Goal: Find specific page/section: Find specific page/section

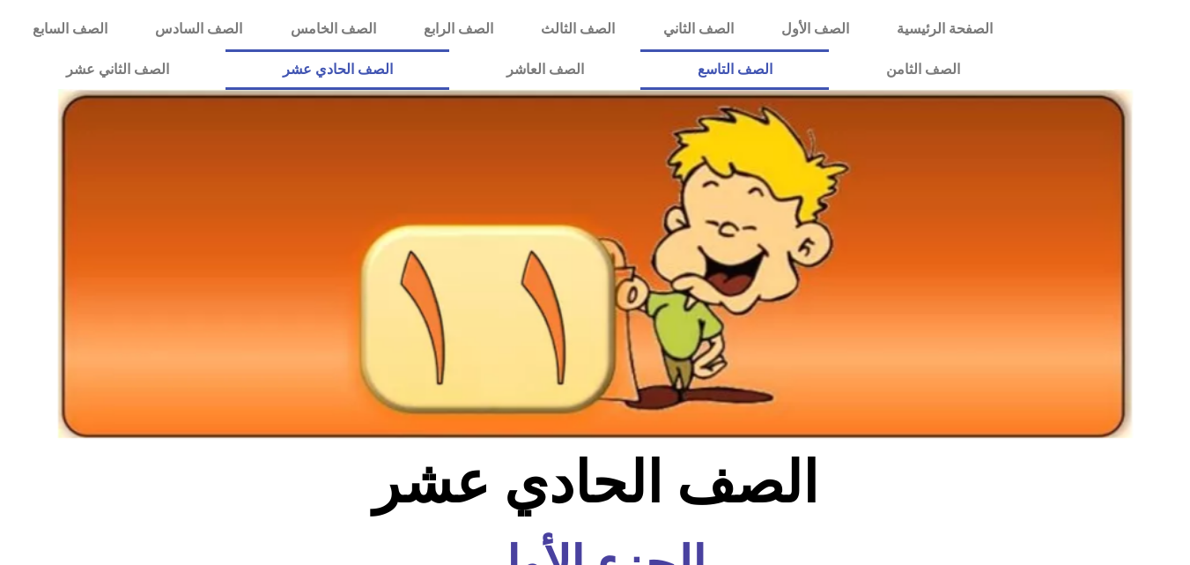
click at [640, 49] on link "الصف التاسع" at bounding box center [734, 69] width 189 height 41
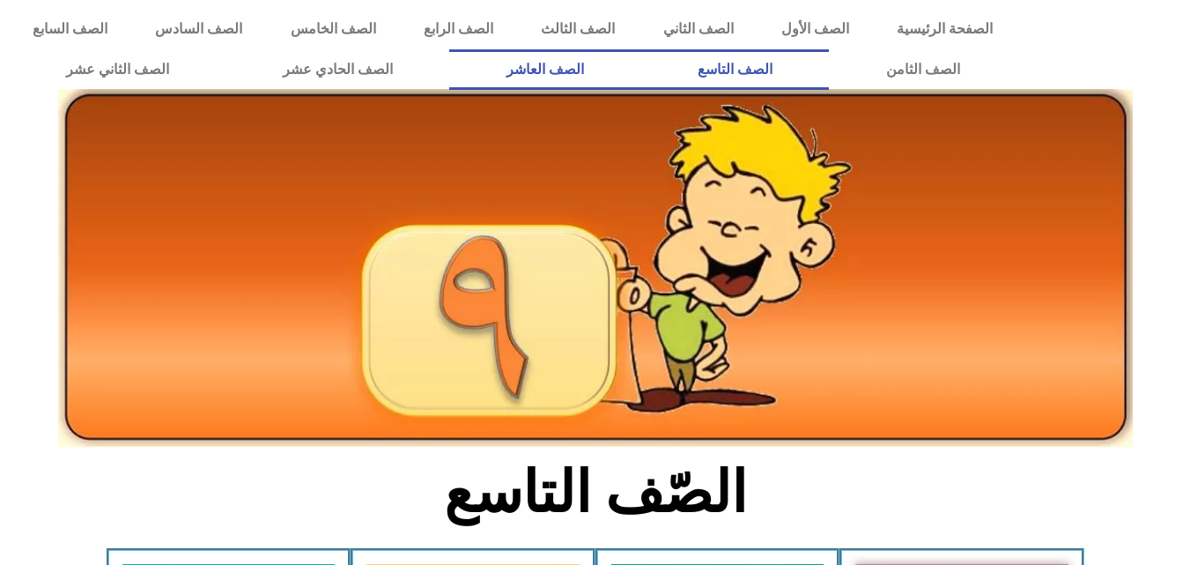
click at [640, 66] on link "الصف العاشر" at bounding box center [544, 69] width 191 height 41
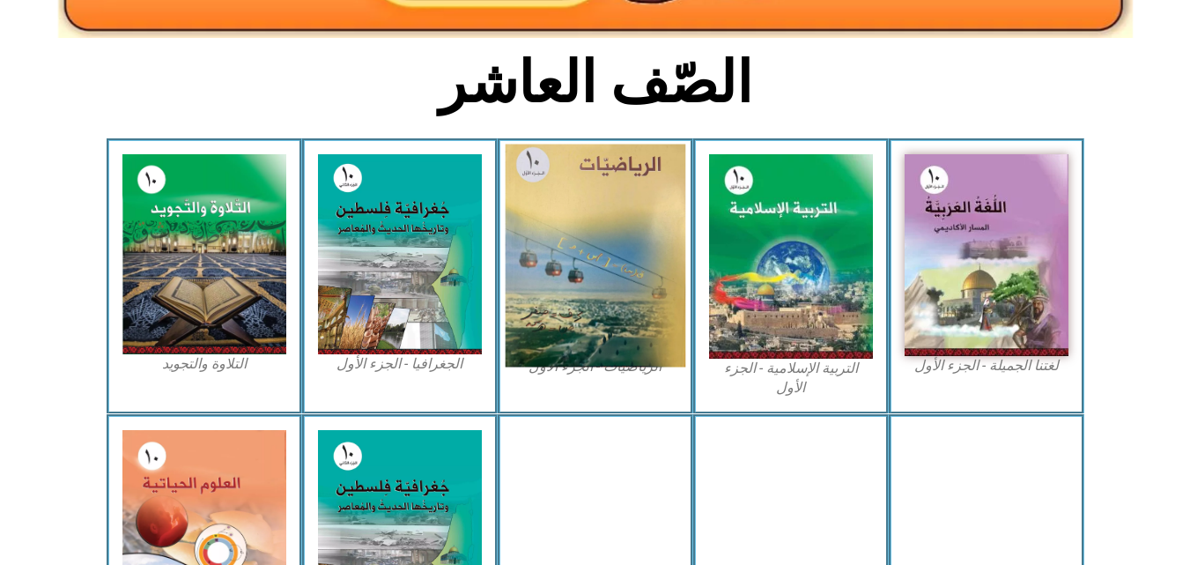
scroll to position [440, 0]
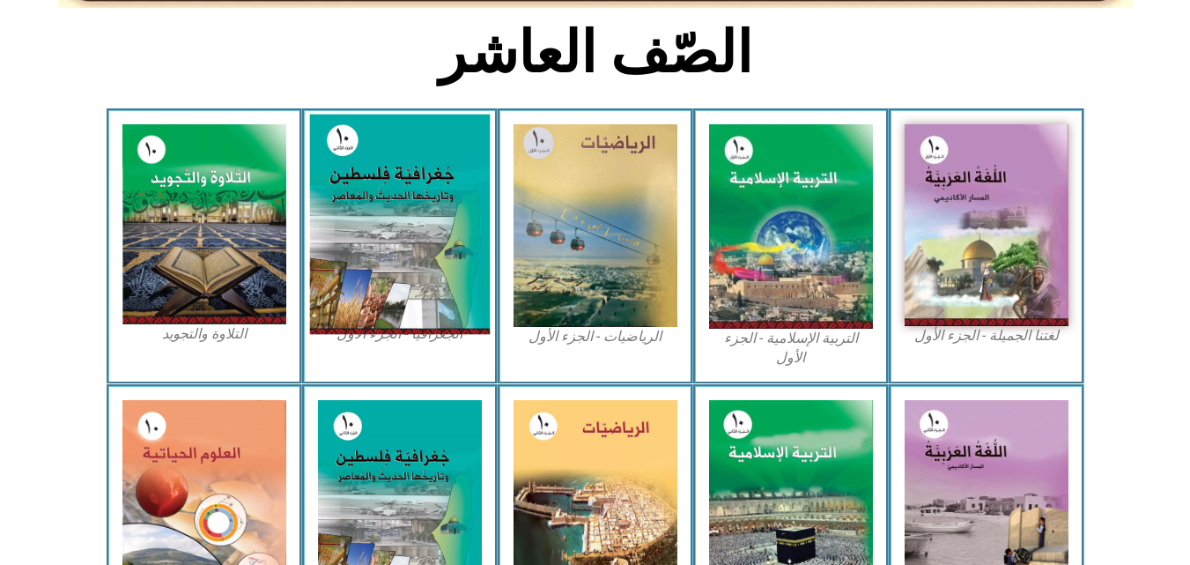
click at [422, 214] on img at bounding box center [399, 225] width 181 height 220
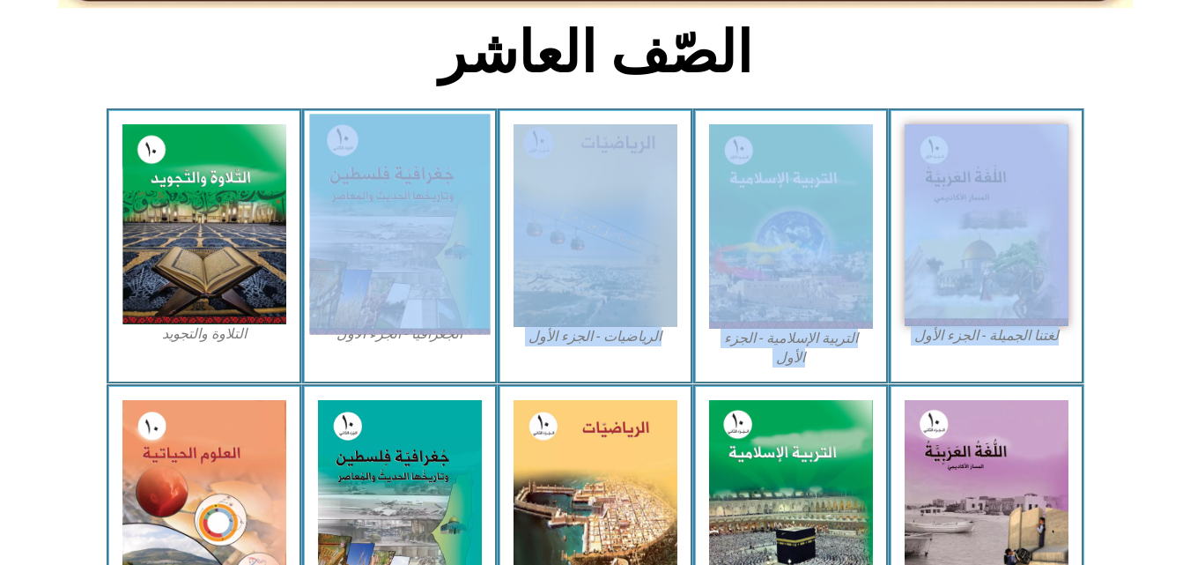
drag, startPoint x: 307, startPoint y: 107, endPoint x: 384, endPoint y: 161, distance: 94.1
click at [384, 161] on div "الصّف العاشر لغتنا الجميلة - الجزء الأول​ التربية الإسلامية - الجزء الأول الريا…" at bounding box center [595, 316] width 1190 height 1193
click at [377, 154] on img at bounding box center [399, 225] width 181 height 220
